Goal: Information Seeking & Learning: Stay updated

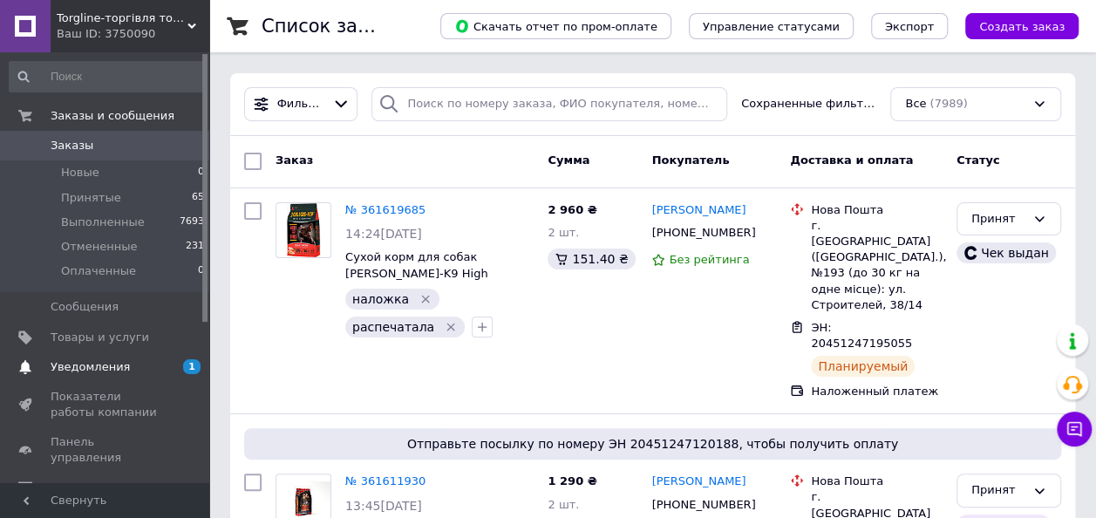
click at [101, 368] on span "Уведомления" at bounding box center [90, 367] width 79 height 16
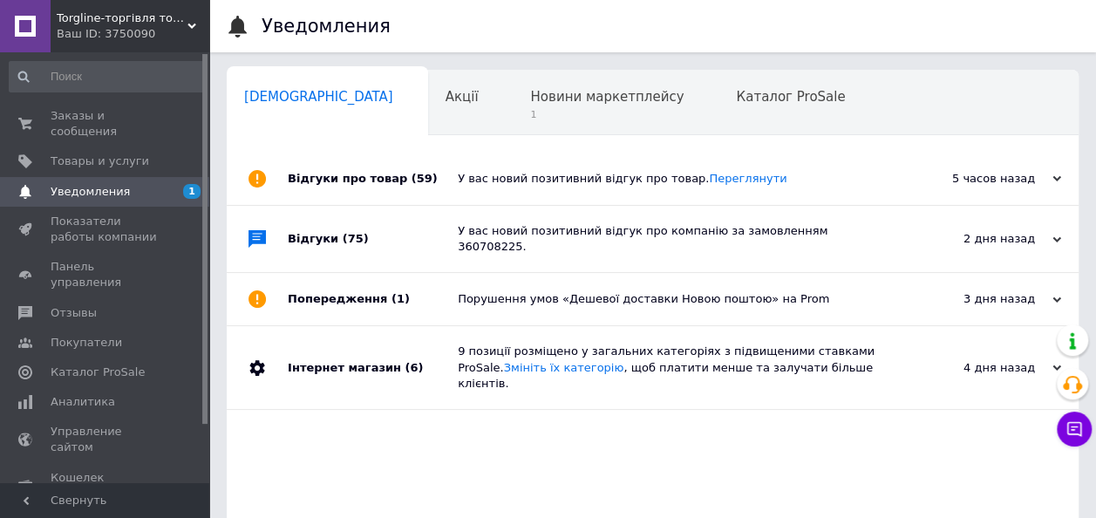
scroll to position [0, 9]
click at [544, 112] on span "1" at bounding box center [599, 114] width 154 height 13
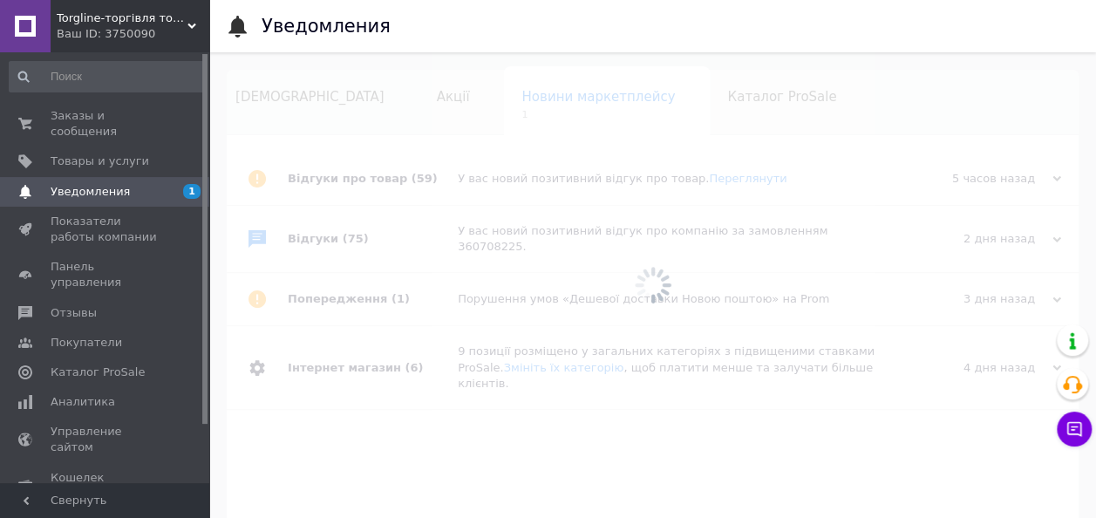
scroll to position [0, 12]
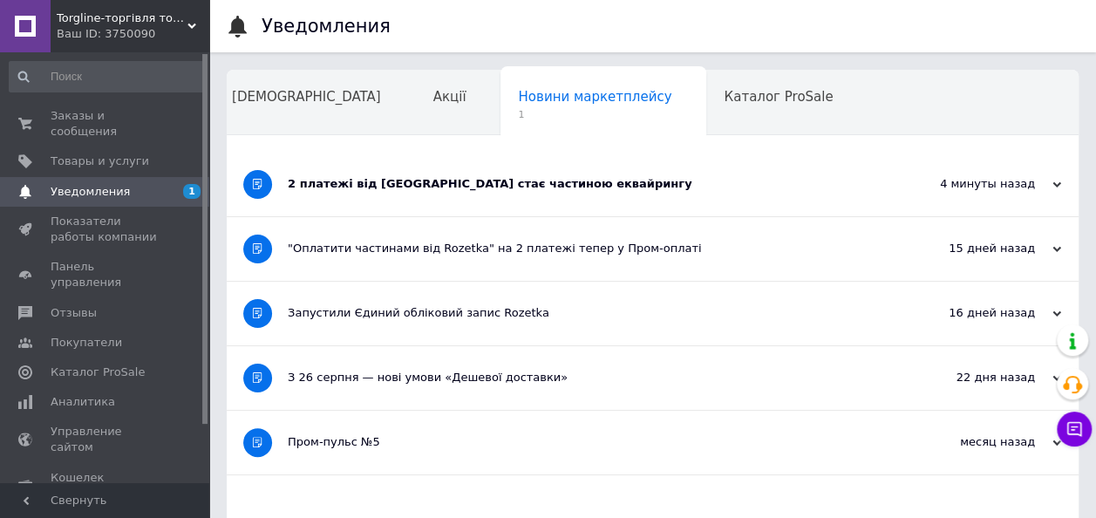
click at [514, 195] on div "2 платежі від Rozetka стає частиною еквайрингу" at bounding box center [587, 185] width 599 height 64
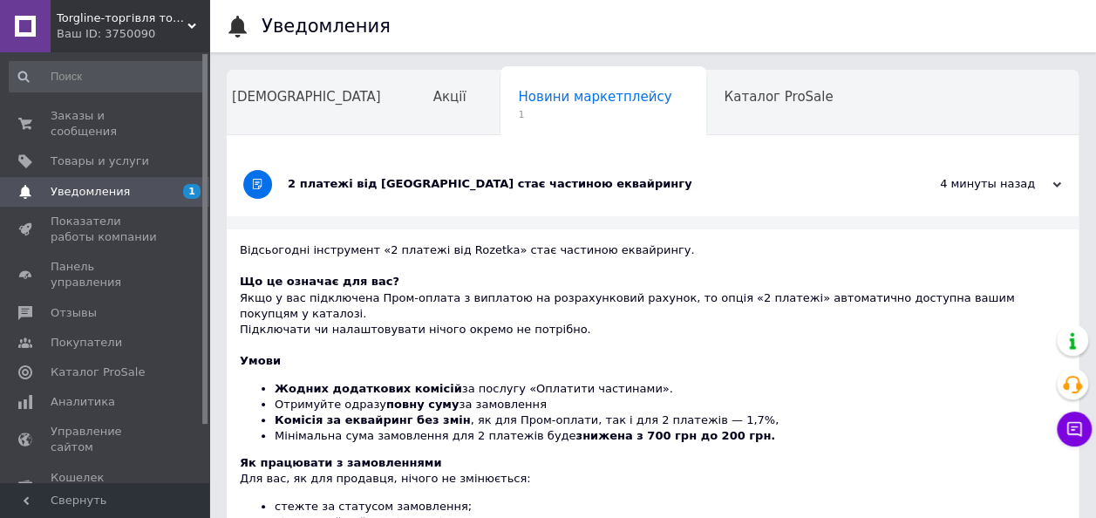
click at [406, 137] on div "Навчання та заходи" at bounding box center [310, 170] width 191 height 66
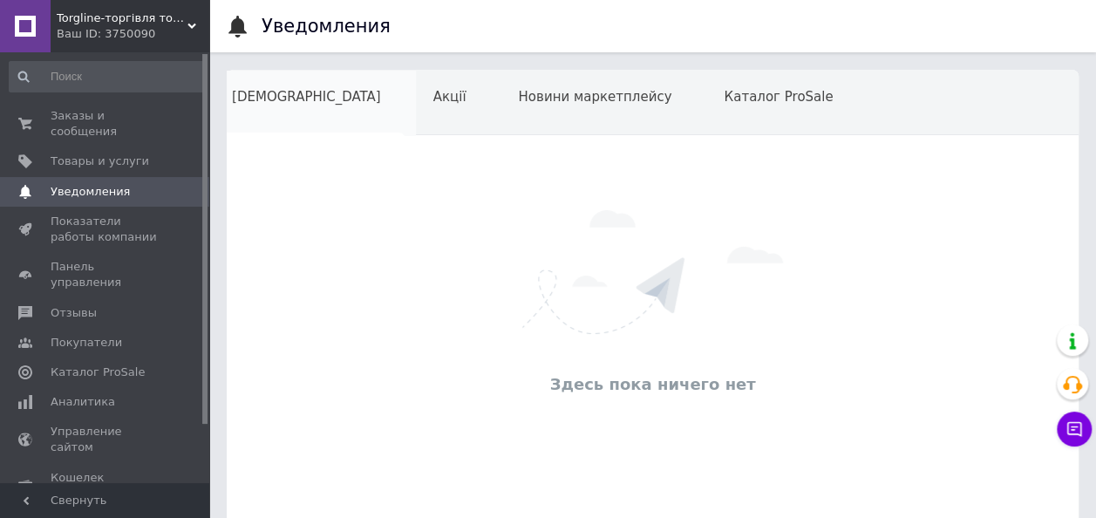
click at [276, 117] on div "Сповіщення" at bounding box center [315, 104] width 201 height 66
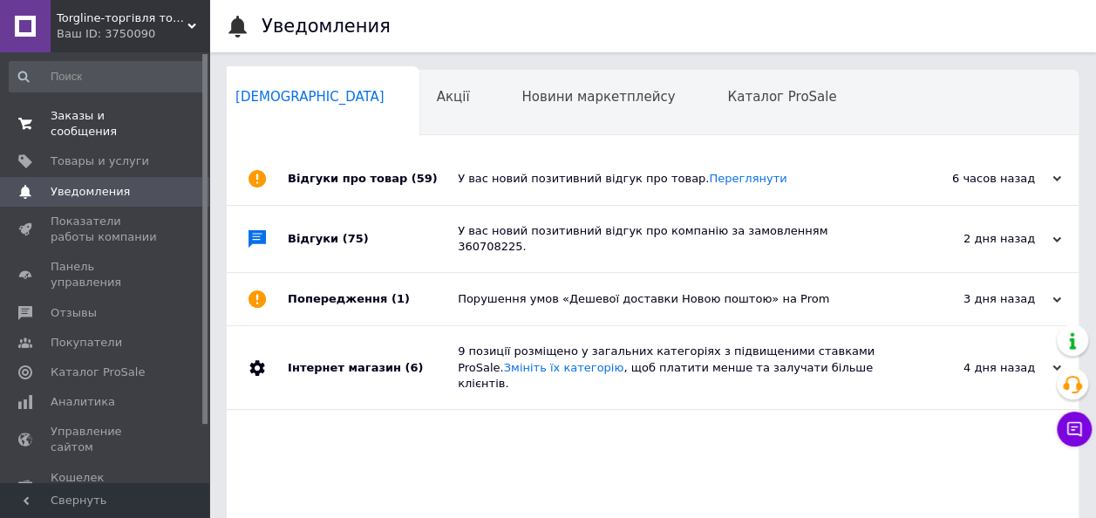
click at [114, 112] on span "Заказы и сообщения" at bounding box center [106, 123] width 111 height 31
